Goal: Task Accomplishment & Management: Complete application form

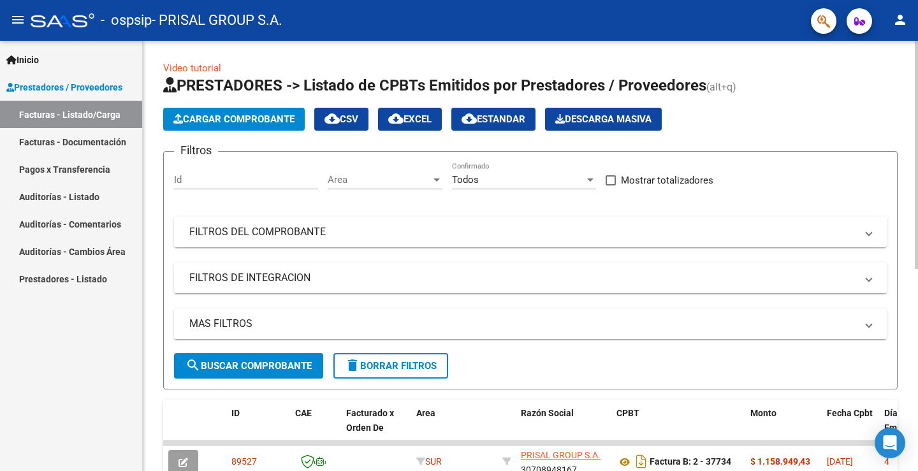
scroll to position [381, 0]
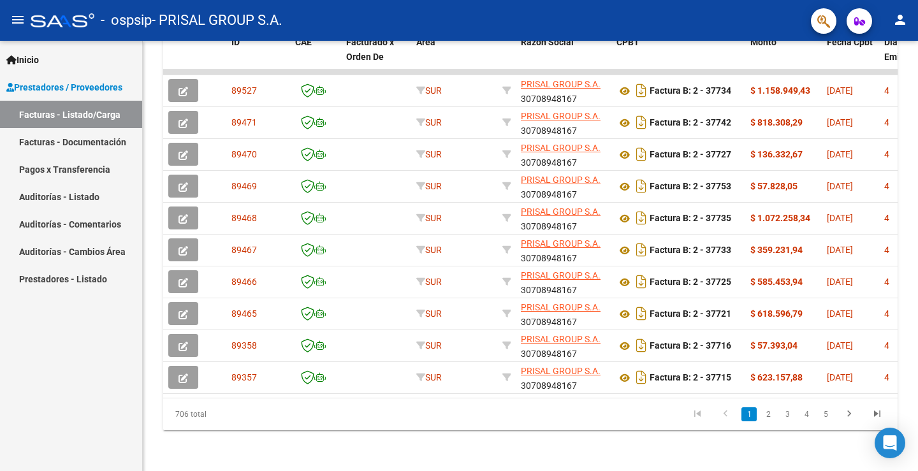
click at [83, 401] on div "Inicio Instructivos Contacto OS Prestadores / Proveedores Facturas - Listado/Ca…" at bounding box center [71, 256] width 142 height 430
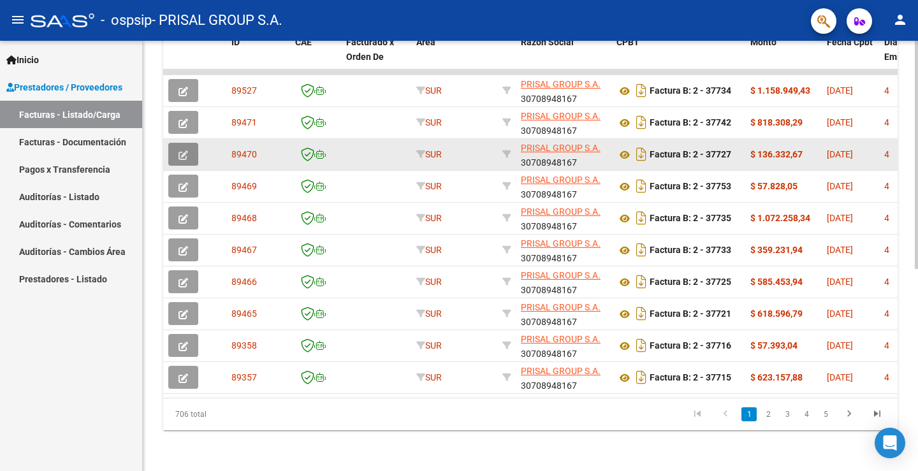
click at [177, 143] on button "button" at bounding box center [183, 154] width 30 height 23
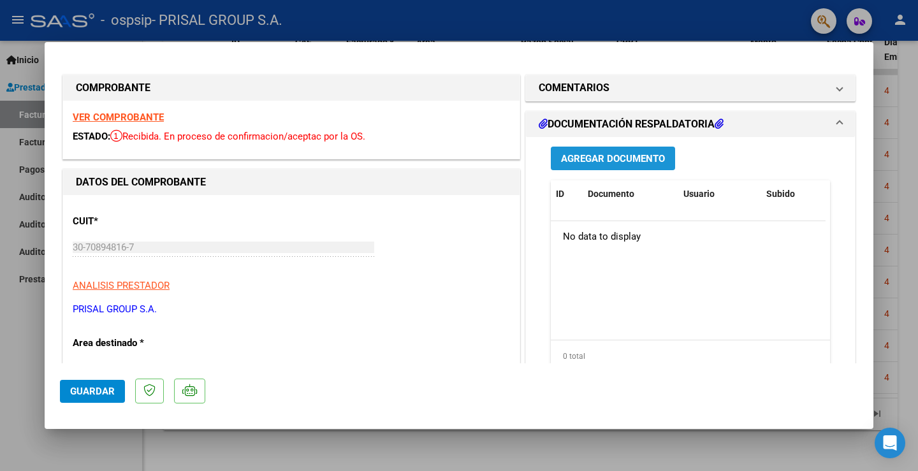
click at [625, 161] on span "Agregar Documento" at bounding box center [613, 158] width 104 height 11
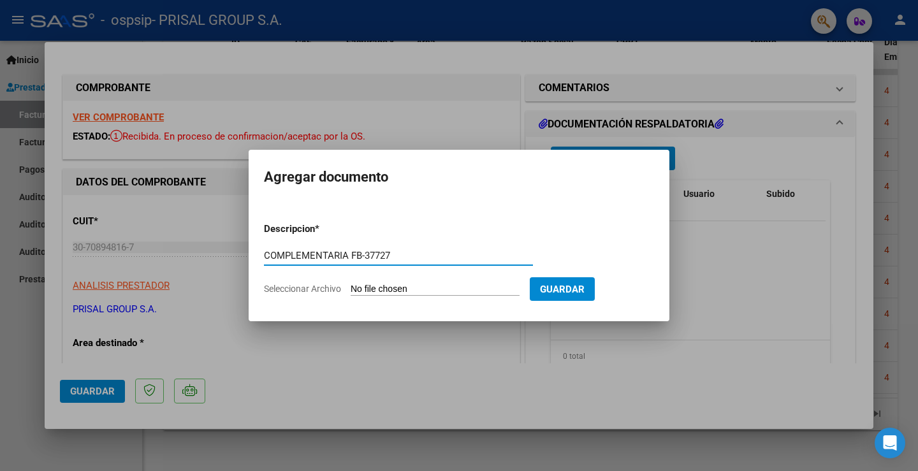
type input "COMPLEMENTARIA FB-37727"
click at [402, 284] on input "Seleccionar Archivo" at bounding box center [435, 290] width 169 height 12
type input "C:\fakepath\COMPLEMENTARIA FB-37727.pdf"
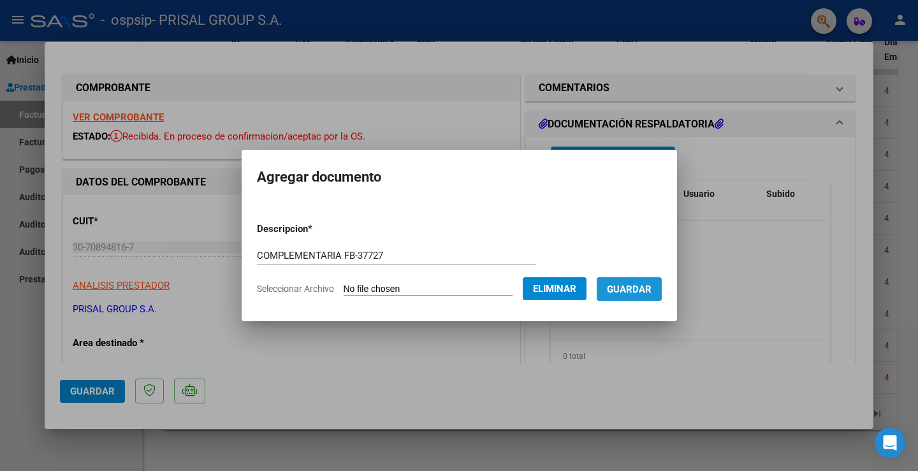
click at [651, 293] on span "Guardar" at bounding box center [629, 289] width 45 height 11
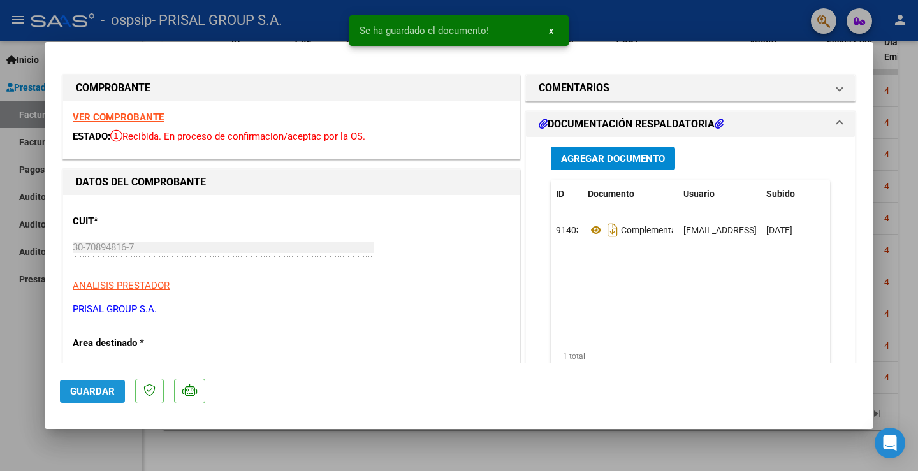
click at [108, 384] on button "Guardar" at bounding box center [92, 391] width 65 height 23
click at [10, 333] on div at bounding box center [459, 235] width 918 height 471
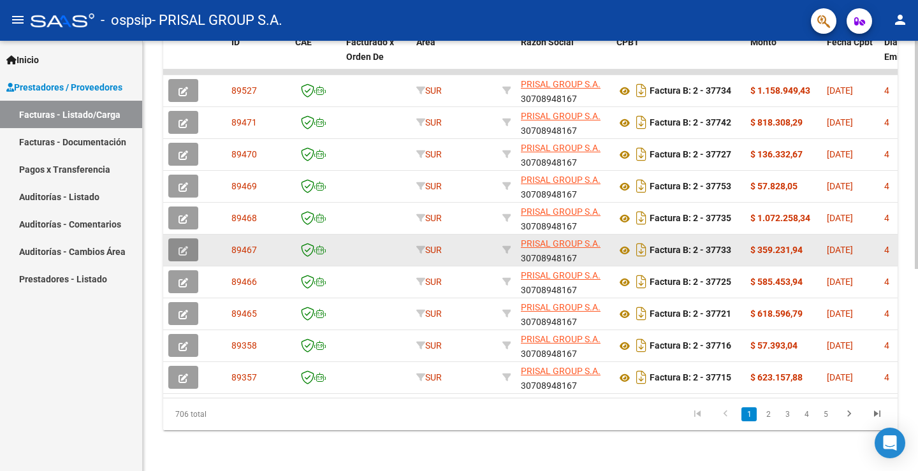
click at [178, 246] on icon "button" at bounding box center [183, 251] width 10 height 10
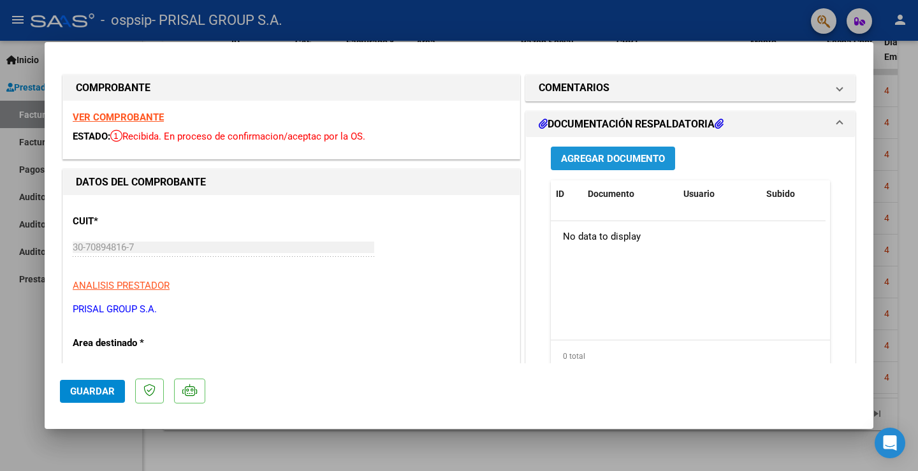
click at [638, 156] on span "Agregar Documento" at bounding box center [613, 158] width 104 height 11
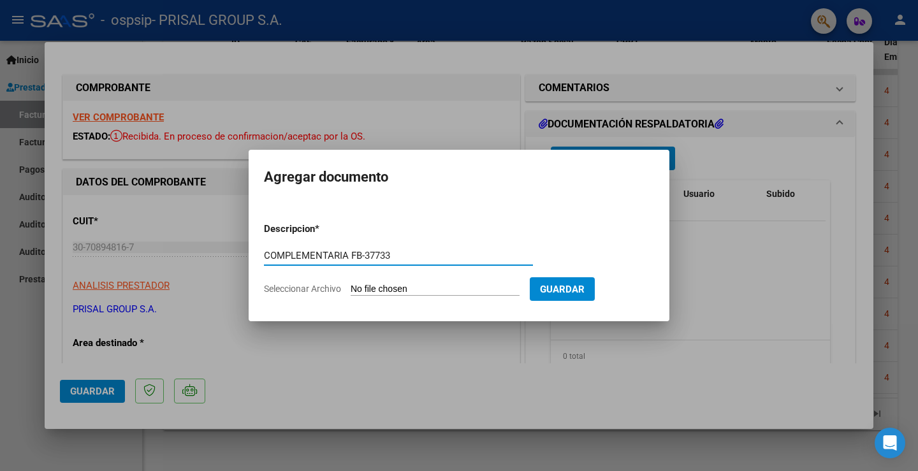
type input "COMPLEMENTARIA FB-37733"
click at [451, 286] on input "Seleccionar Archivo" at bounding box center [435, 290] width 169 height 12
type input "C:\fakepath\COMPLEMENTARIA FB-37733.pdf"
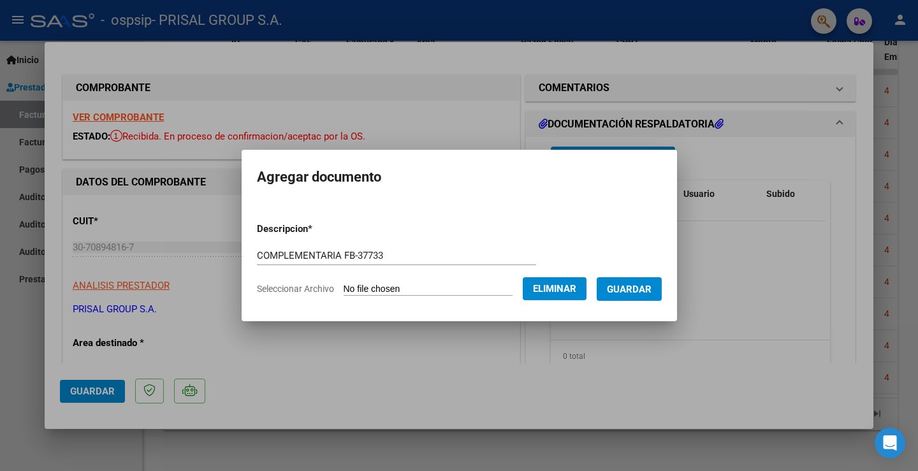
click at [651, 284] on span "Guardar" at bounding box center [629, 289] width 45 height 11
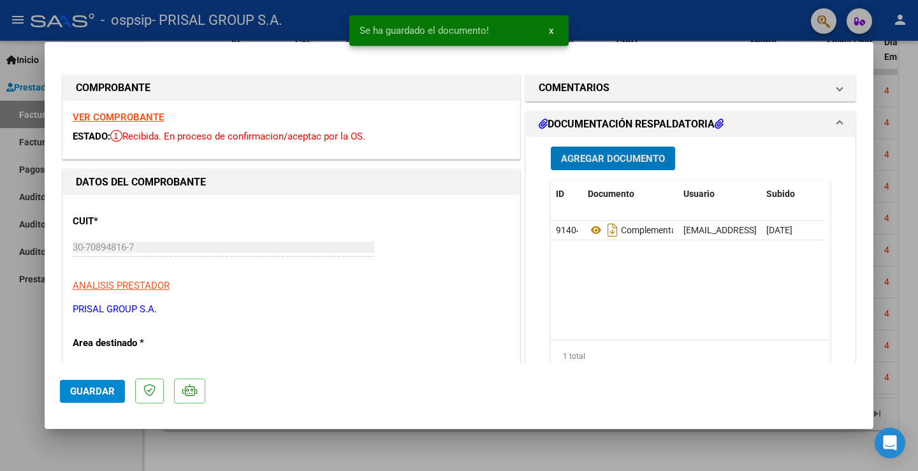
click at [81, 396] on span "Guardar" at bounding box center [92, 391] width 45 height 11
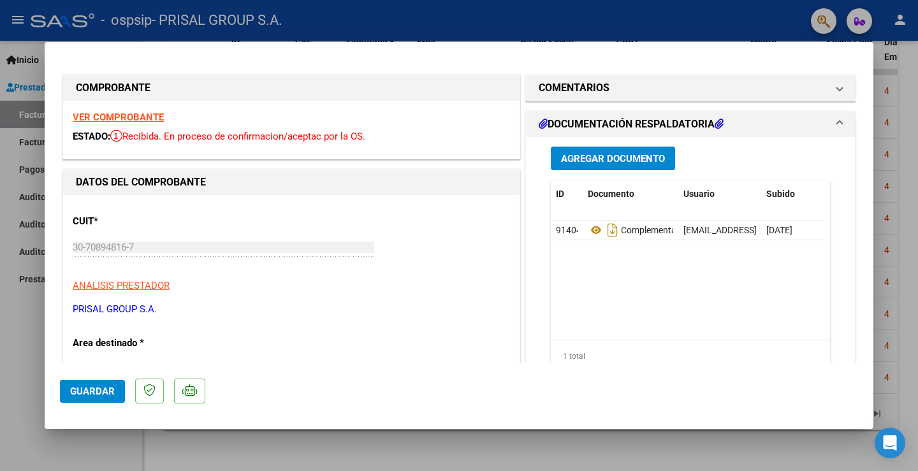
click at [99, 395] on span "Guardar" at bounding box center [92, 391] width 45 height 11
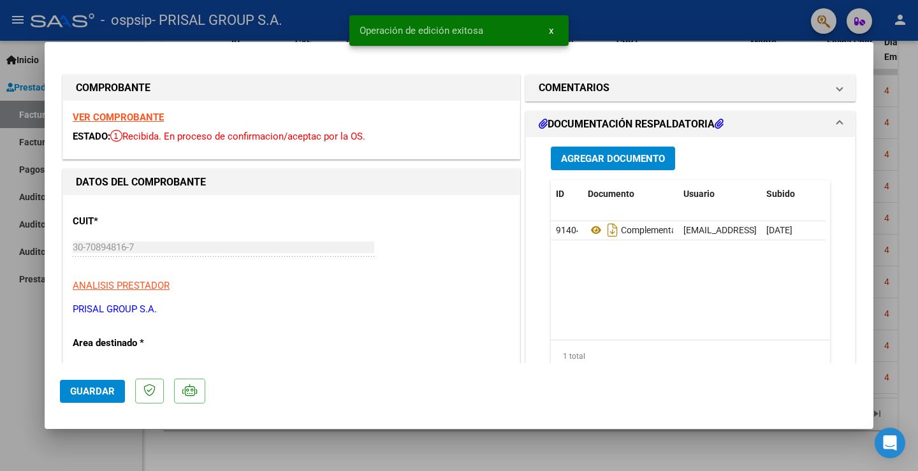
click at [6, 377] on div at bounding box center [459, 235] width 918 height 471
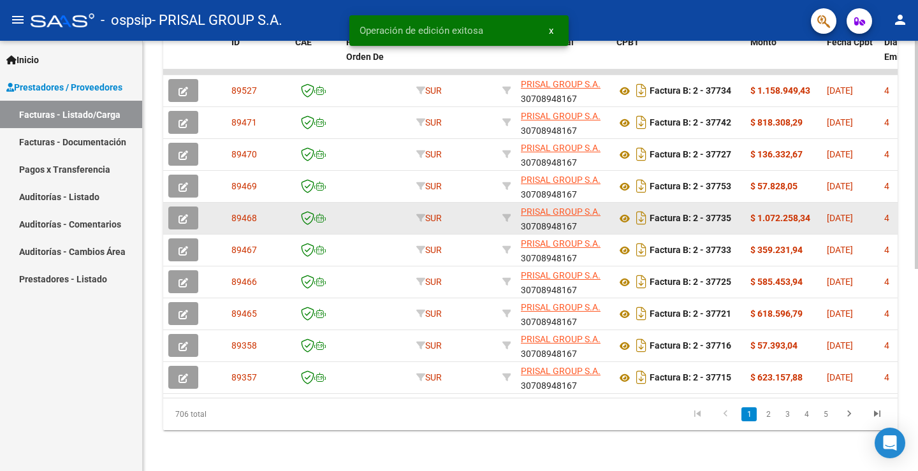
click at [191, 207] on button "button" at bounding box center [183, 218] width 30 height 23
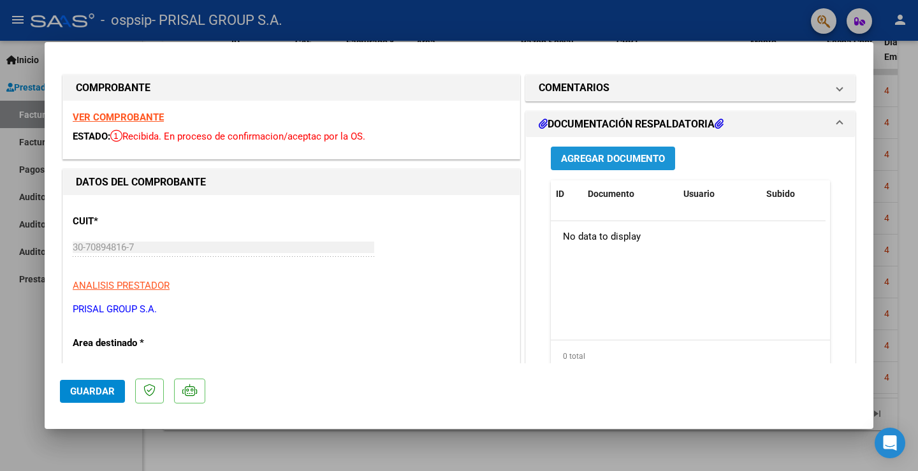
click at [615, 156] on span "Agregar Documento" at bounding box center [613, 158] width 104 height 11
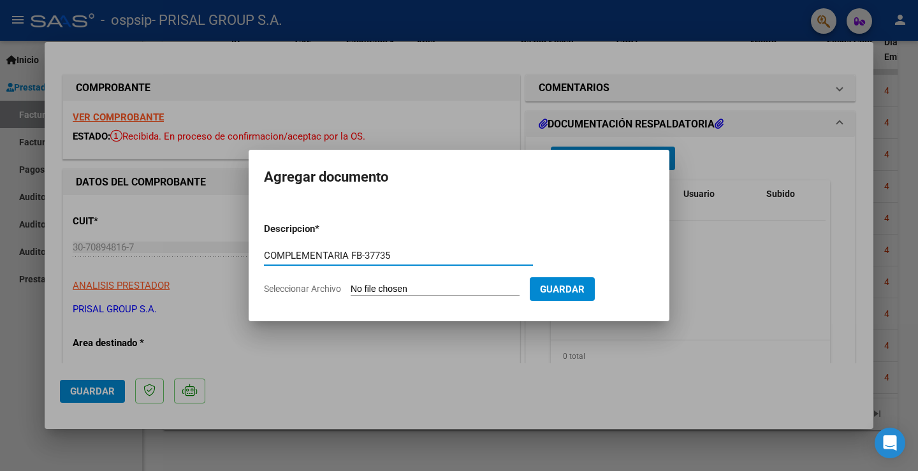
type input "COMPLEMENTARIA FB-37735"
click at [456, 285] on input "Seleccionar Archivo" at bounding box center [435, 290] width 169 height 12
type input "C:\fakepath\COMPLEMENTARIA FB-37735.pdf"
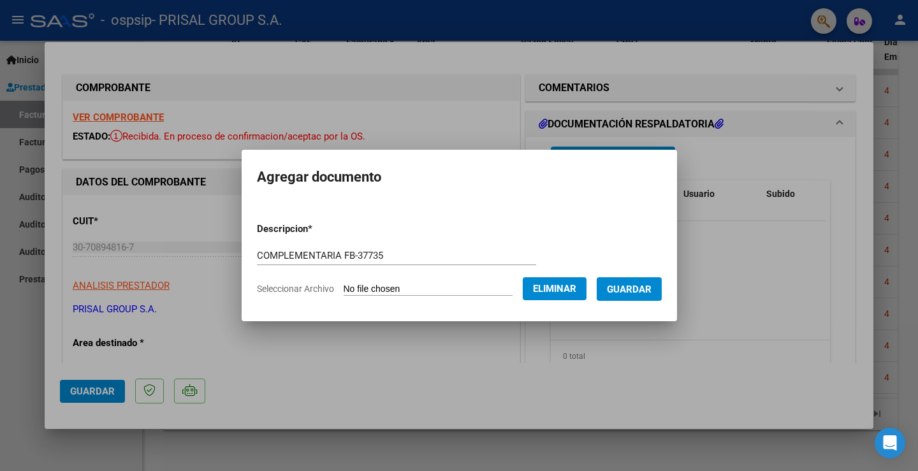
click at [637, 289] on span "Guardar" at bounding box center [629, 289] width 45 height 11
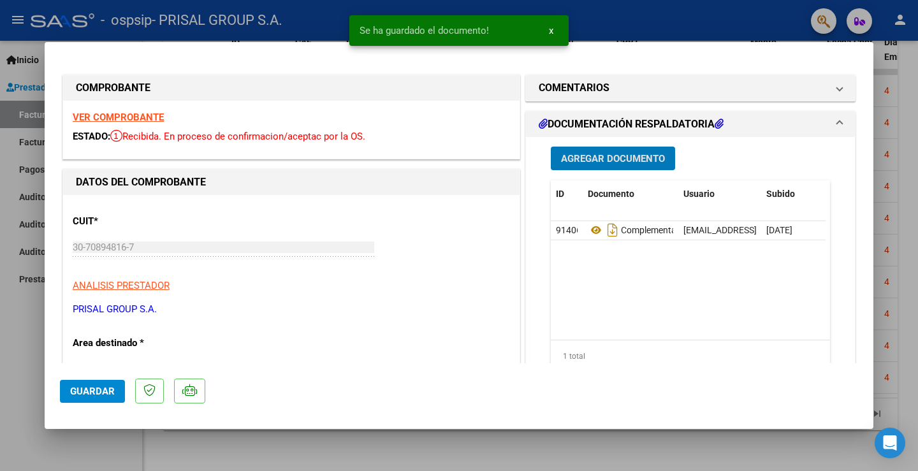
scroll to position [255, 0]
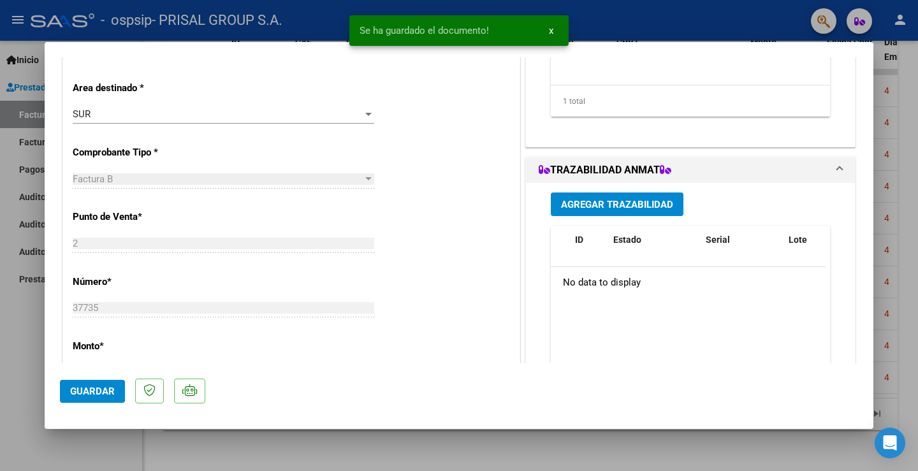
click at [110, 389] on span "Guardar" at bounding box center [92, 391] width 45 height 11
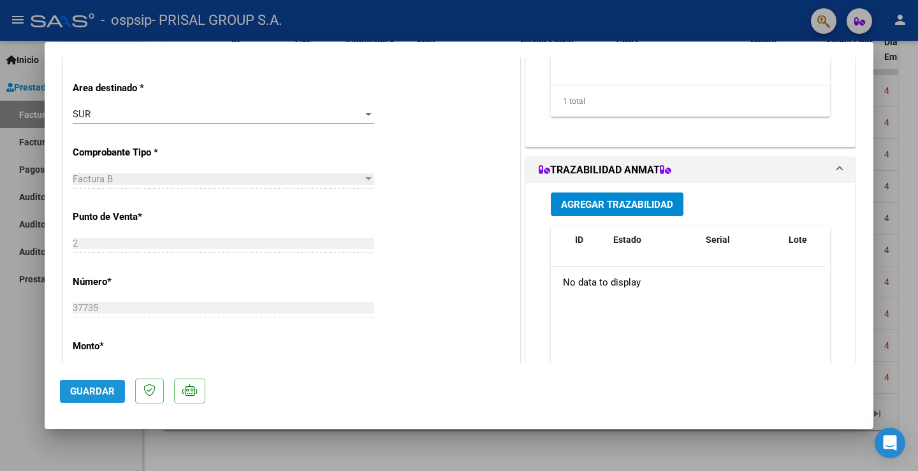
click at [101, 384] on button "Guardar" at bounding box center [92, 391] width 65 height 23
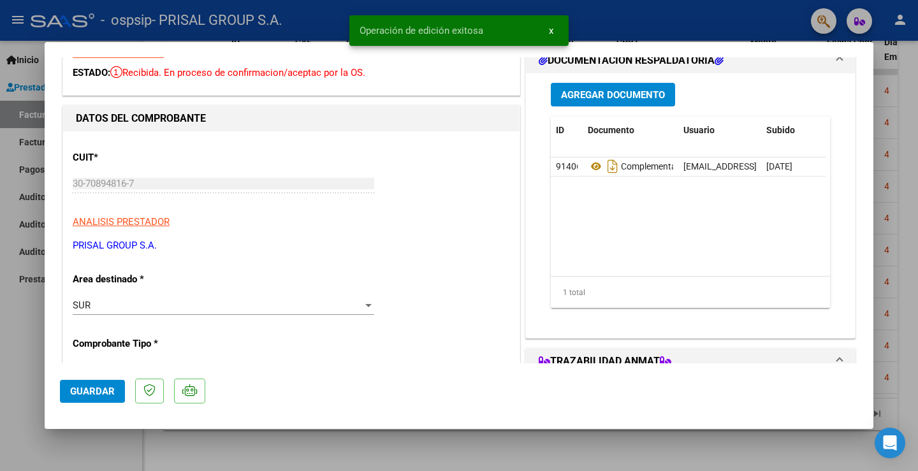
scroll to position [0, 0]
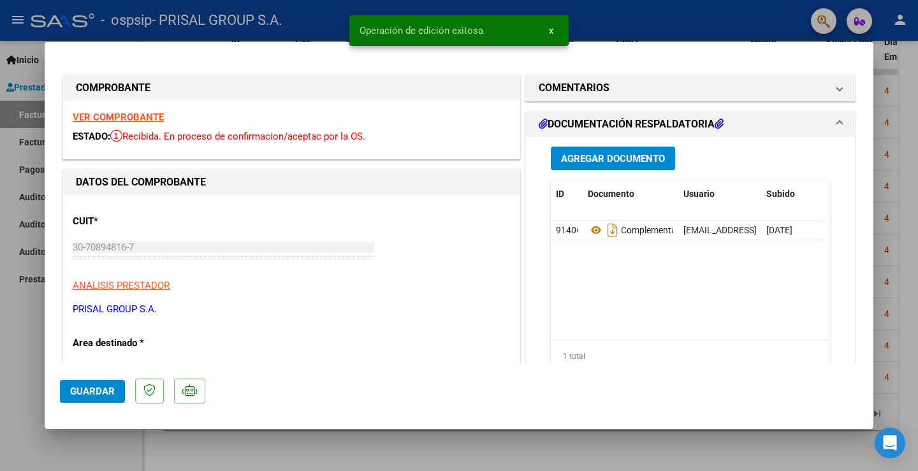
click at [18, 311] on div at bounding box center [459, 235] width 918 height 471
type input "$ 0,00"
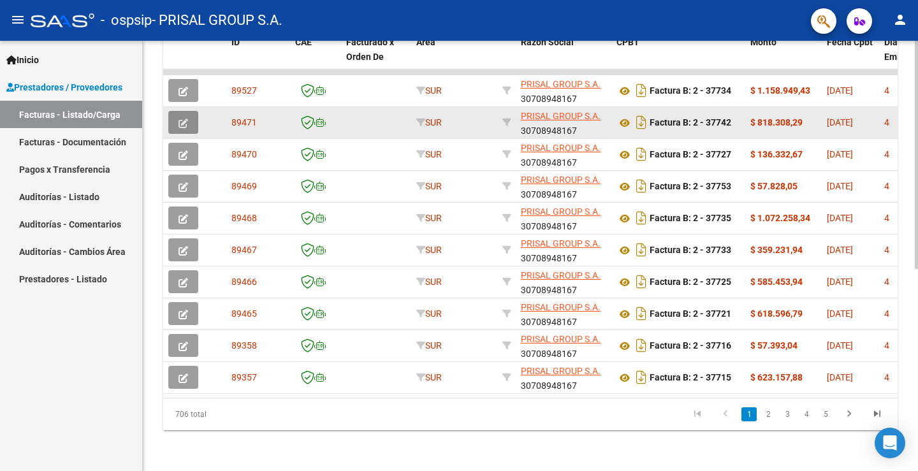
click at [186, 111] on button "button" at bounding box center [183, 122] width 30 height 23
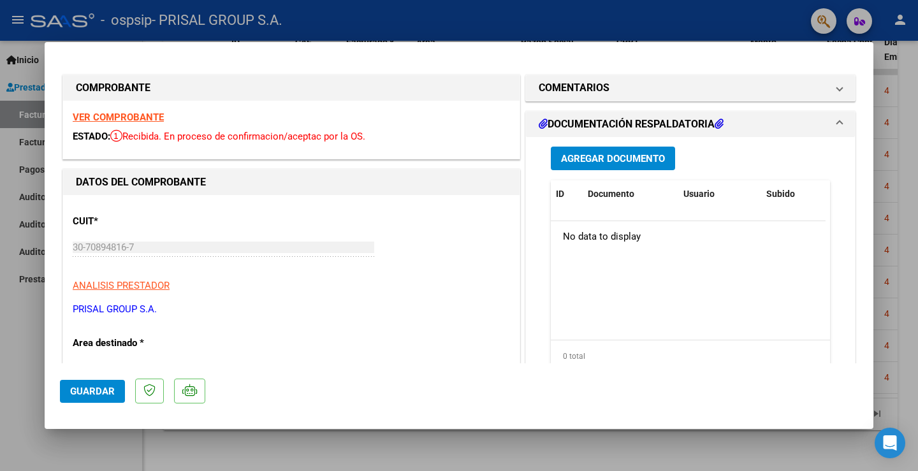
click at [644, 155] on span "Agregar Documento" at bounding box center [613, 158] width 104 height 11
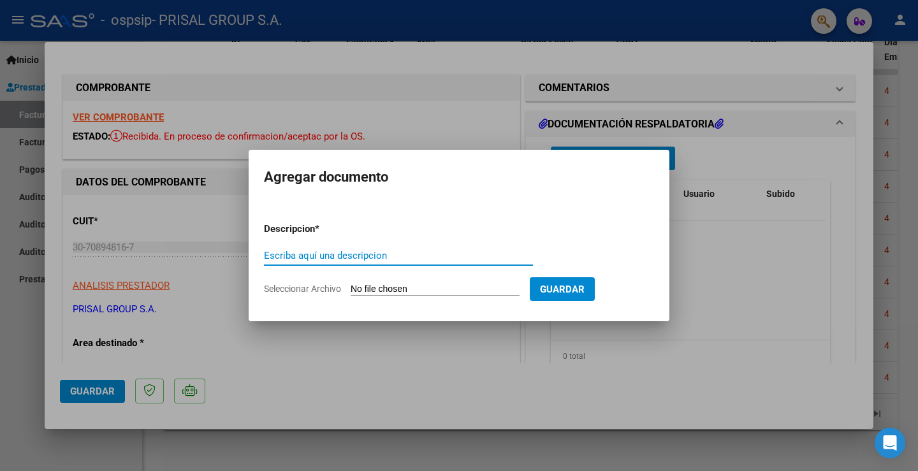
paste input "COMPLEMENTARIA FB-"
type input "COMPLEMENTARIA FB-37742"
click at [498, 291] on input "Seleccionar Archivo" at bounding box center [435, 290] width 169 height 12
type input "C:\fakepath\COMPLEMENTARIA FB-37742.pdf"
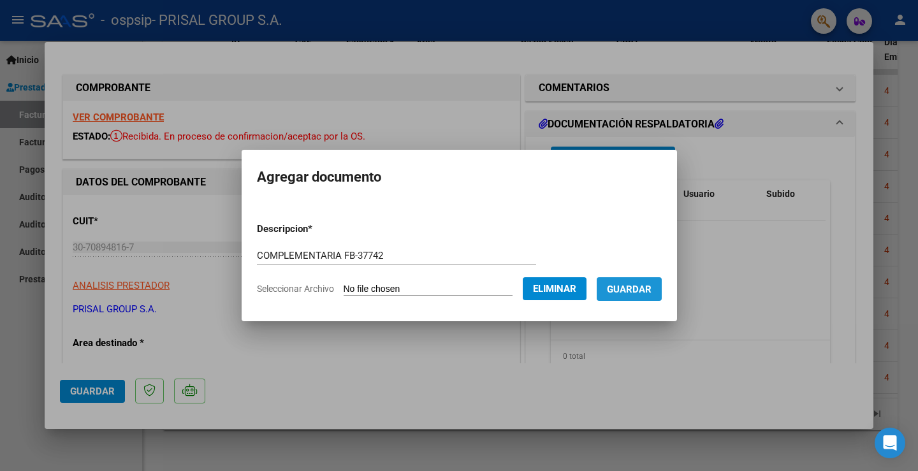
click at [645, 294] on span "Guardar" at bounding box center [629, 289] width 45 height 11
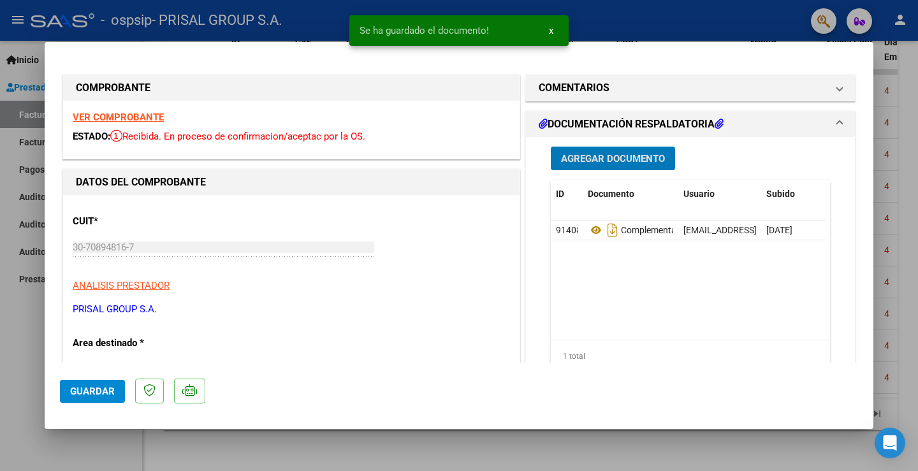
click at [76, 389] on span "Guardar" at bounding box center [92, 391] width 45 height 11
click at [75, 389] on span "Guardar" at bounding box center [92, 391] width 45 height 11
click at [27, 369] on div at bounding box center [459, 235] width 918 height 471
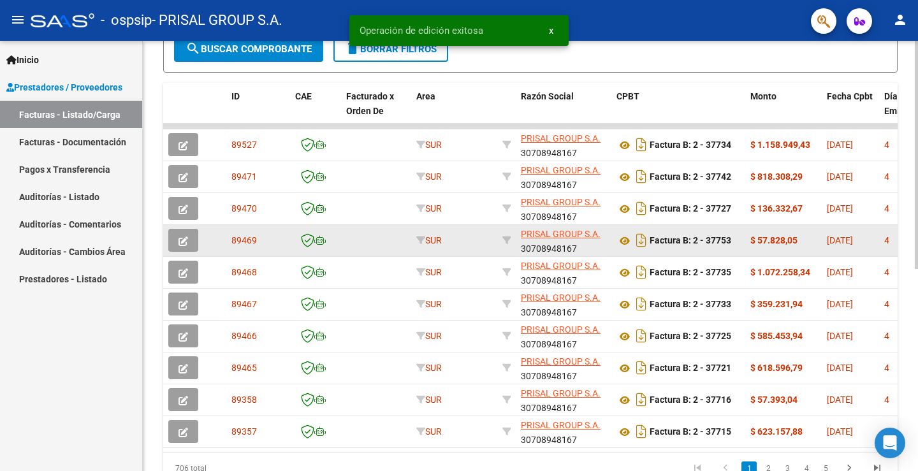
scroll to position [189, 0]
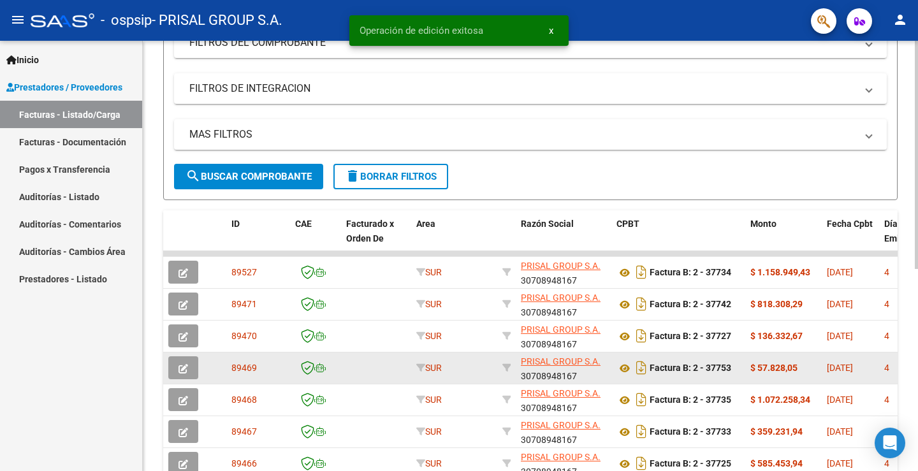
click at [183, 365] on icon "button" at bounding box center [183, 369] width 10 height 10
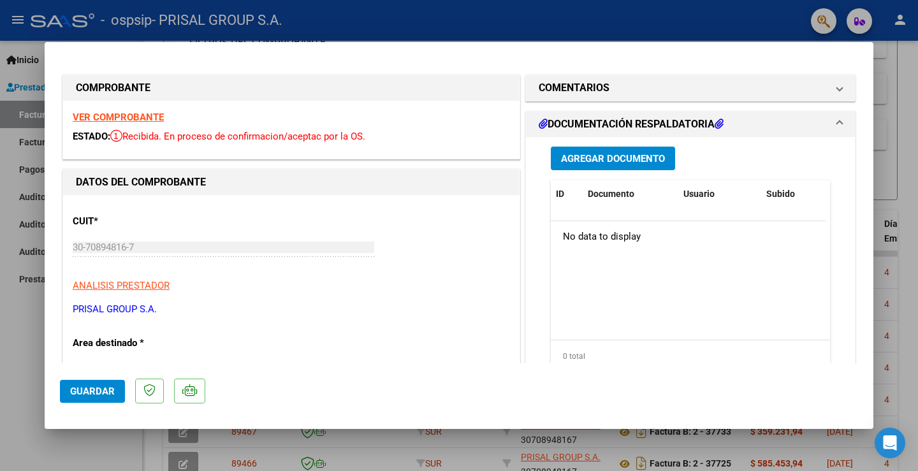
click at [641, 159] on span "Agregar Documento" at bounding box center [613, 158] width 104 height 11
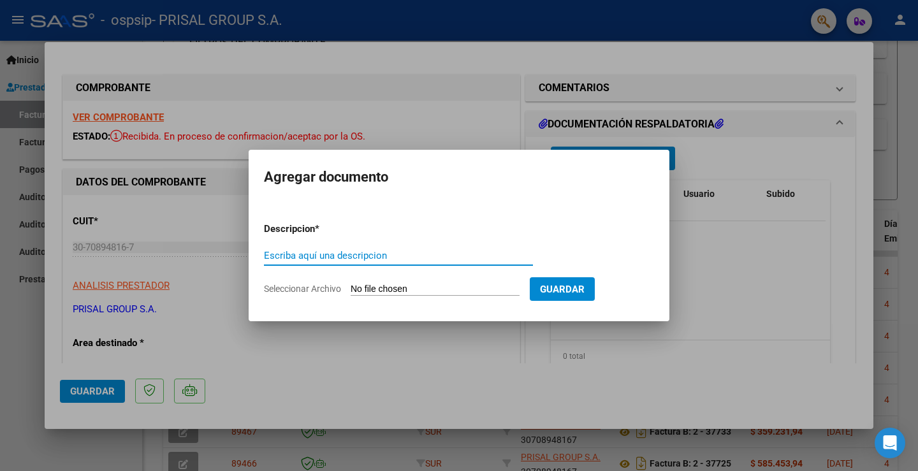
paste input "COMPLEMENTARIA FB-"
type input "COMPLEMENTARIA FB-37753"
click at [456, 287] on input "Seleccionar Archivo" at bounding box center [435, 290] width 169 height 12
type input "C:\fakepath\COMPLEMENTARIA FB-37753.pdf"
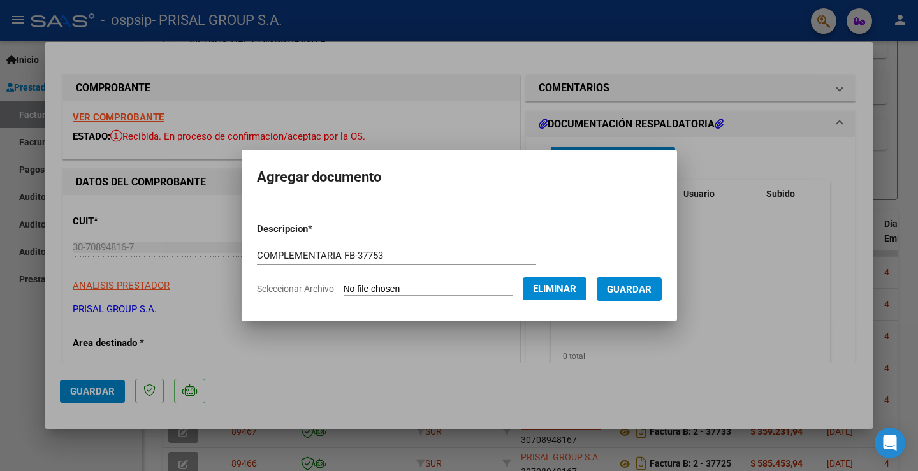
click at [651, 286] on span "Guardar" at bounding box center [629, 289] width 45 height 11
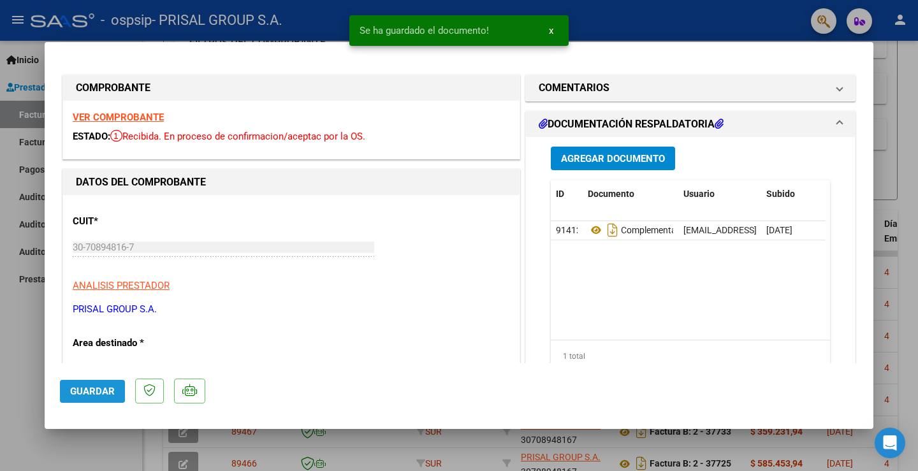
click at [106, 384] on button "Guardar" at bounding box center [92, 391] width 65 height 23
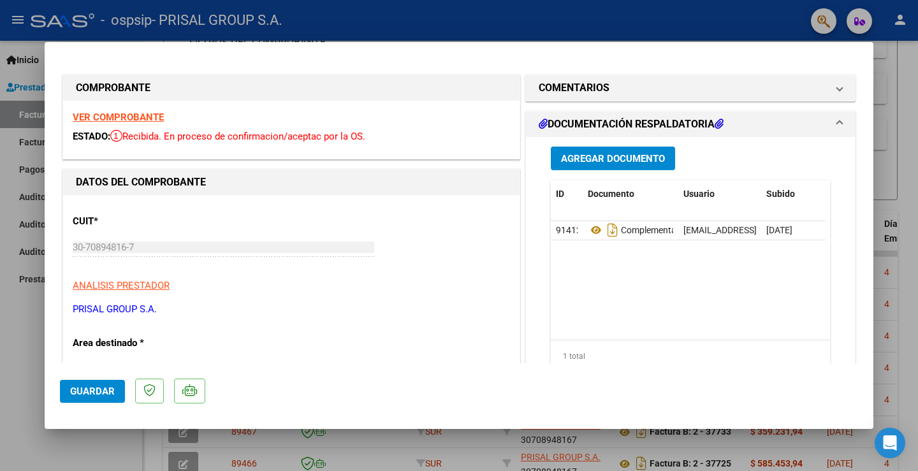
click at [79, 389] on span "Guardar" at bounding box center [92, 391] width 45 height 11
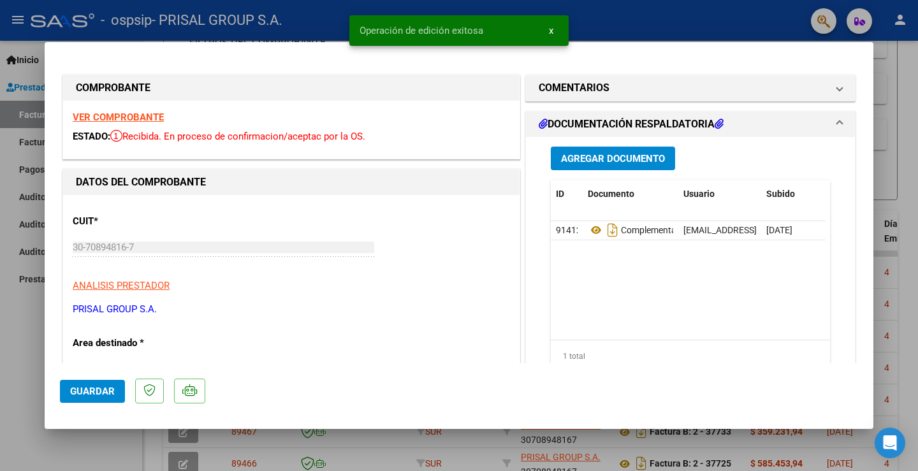
click at [21, 335] on div at bounding box center [459, 235] width 918 height 471
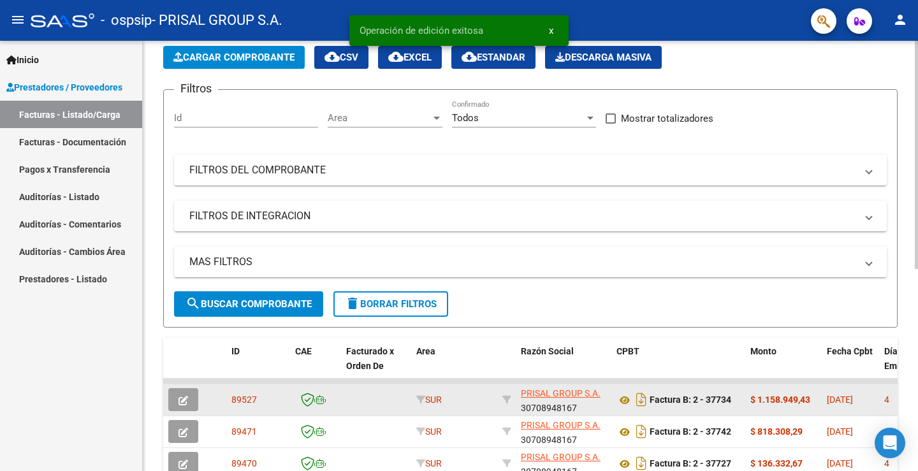
scroll to position [0, 0]
